Goal: Find specific page/section: Find specific page/section

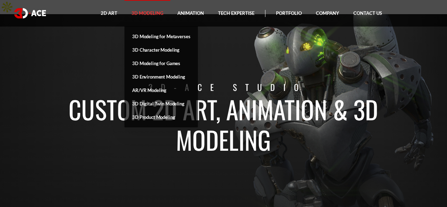
click at [138, 18] on link "3D Modeling" at bounding box center [147, 13] width 46 height 27
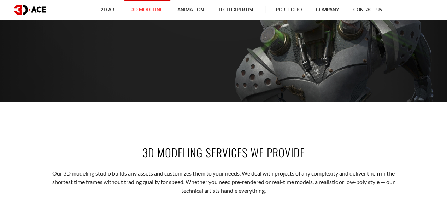
scroll to position [35, 0]
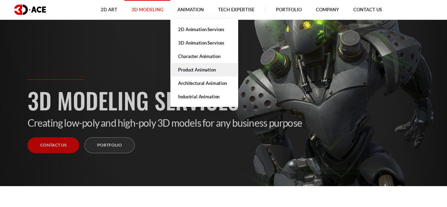
click at [211, 69] on link "Product Animation" at bounding box center [204, 69] width 68 height 13
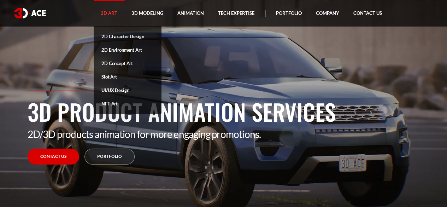
click at [110, 12] on link "2D Art" at bounding box center [109, 13] width 31 height 27
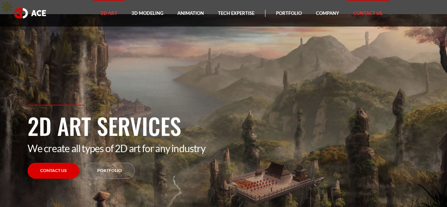
click at [358, 13] on link "Contact Us" at bounding box center [367, 13] width 43 height 27
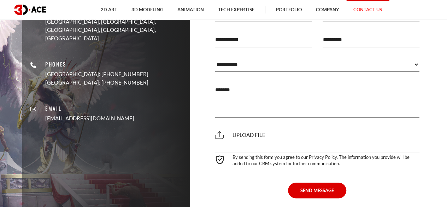
scroll to position [212, 0]
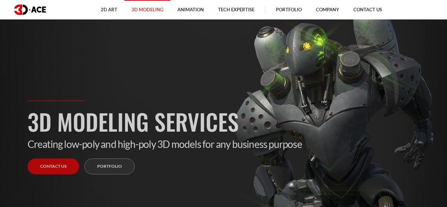
scroll to position [35, 0]
